Goal: Information Seeking & Learning: Learn about a topic

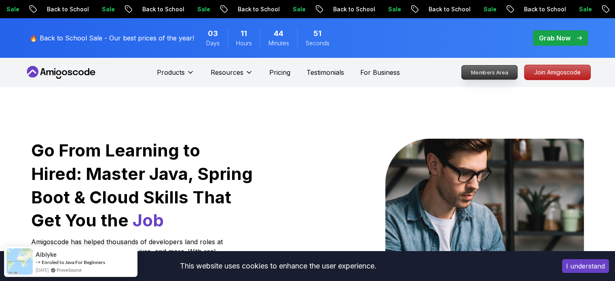
click at [479, 73] on p "Members Area" at bounding box center [489, 72] width 56 height 14
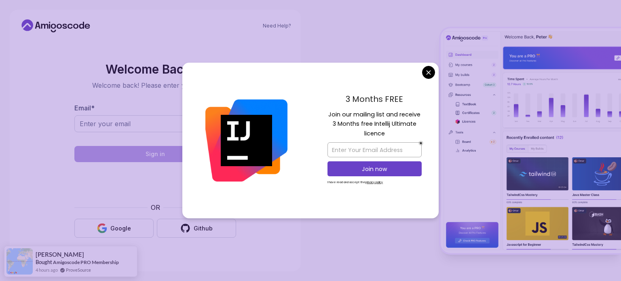
click at [425, 80] on div "3 Months FREE Join our mailing list and receive 3 Months free Intellij Ultimate…" at bounding box center [374, 141] width 128 height 156
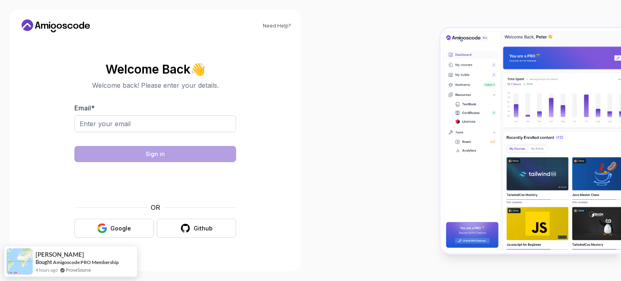
click at [426, 77] on body "Need Help? Welcome Back 👋 Welcome back! Please enter your details. Email * Sign…" at bounding box center [310, 140] width 621 height 281
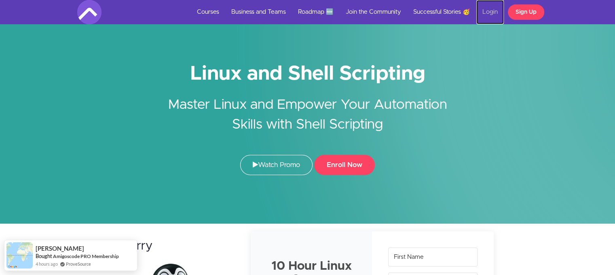
click at [482, 13] on link "Login" at bounding box center [489, 12] width 27 height 24
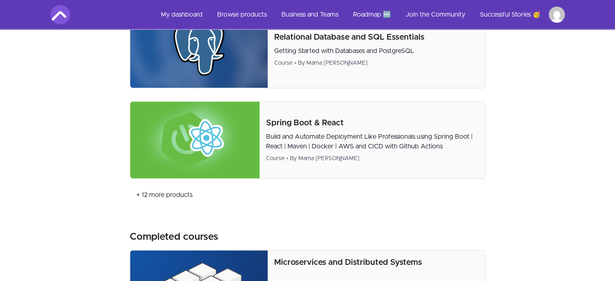
scroll to position [679, 0]
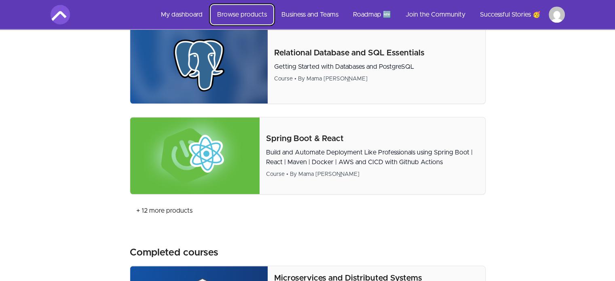
click at [240, 17] on link "Browse products" at bounding box center [242, 14] width 63 height 19
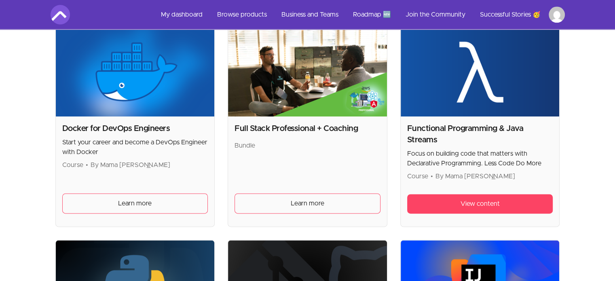
scroll to position [986, 0]
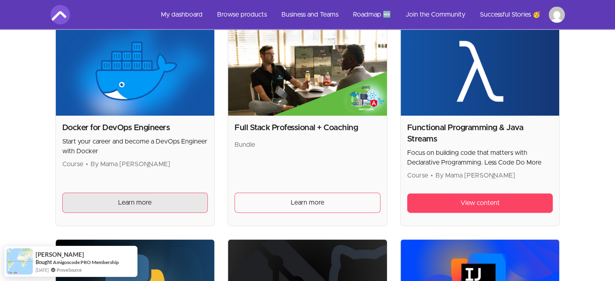
click at [144, 198] on span "Learn more" at bounding box center [135, 203] width 34 height 10
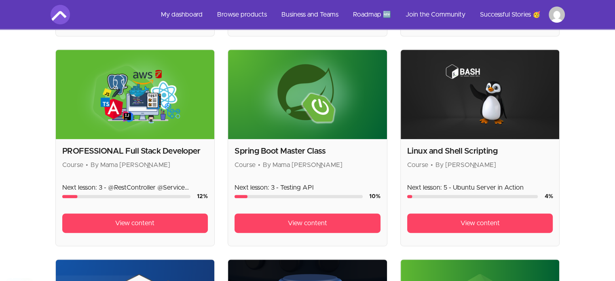
scroll to position [432, 0]
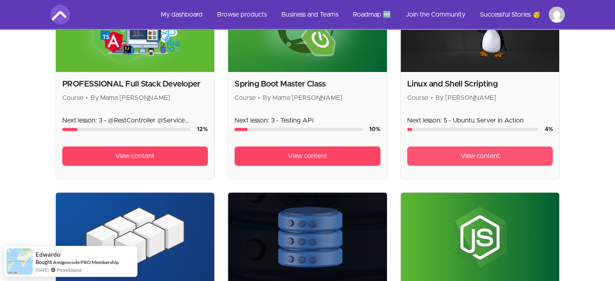
click at [445, 158] on link "View content" at bounding box center [480, 155] width 146 height 19
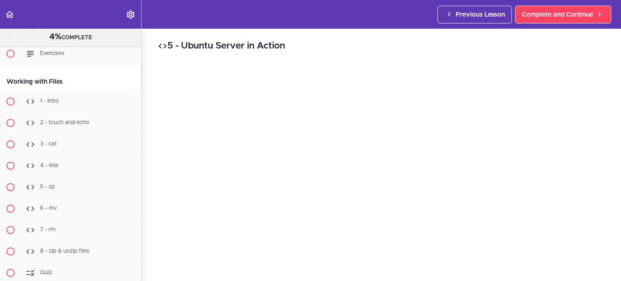
scroll to position [2173, 0]
